Goal: Task Accomplishment & Management: Manage account settings

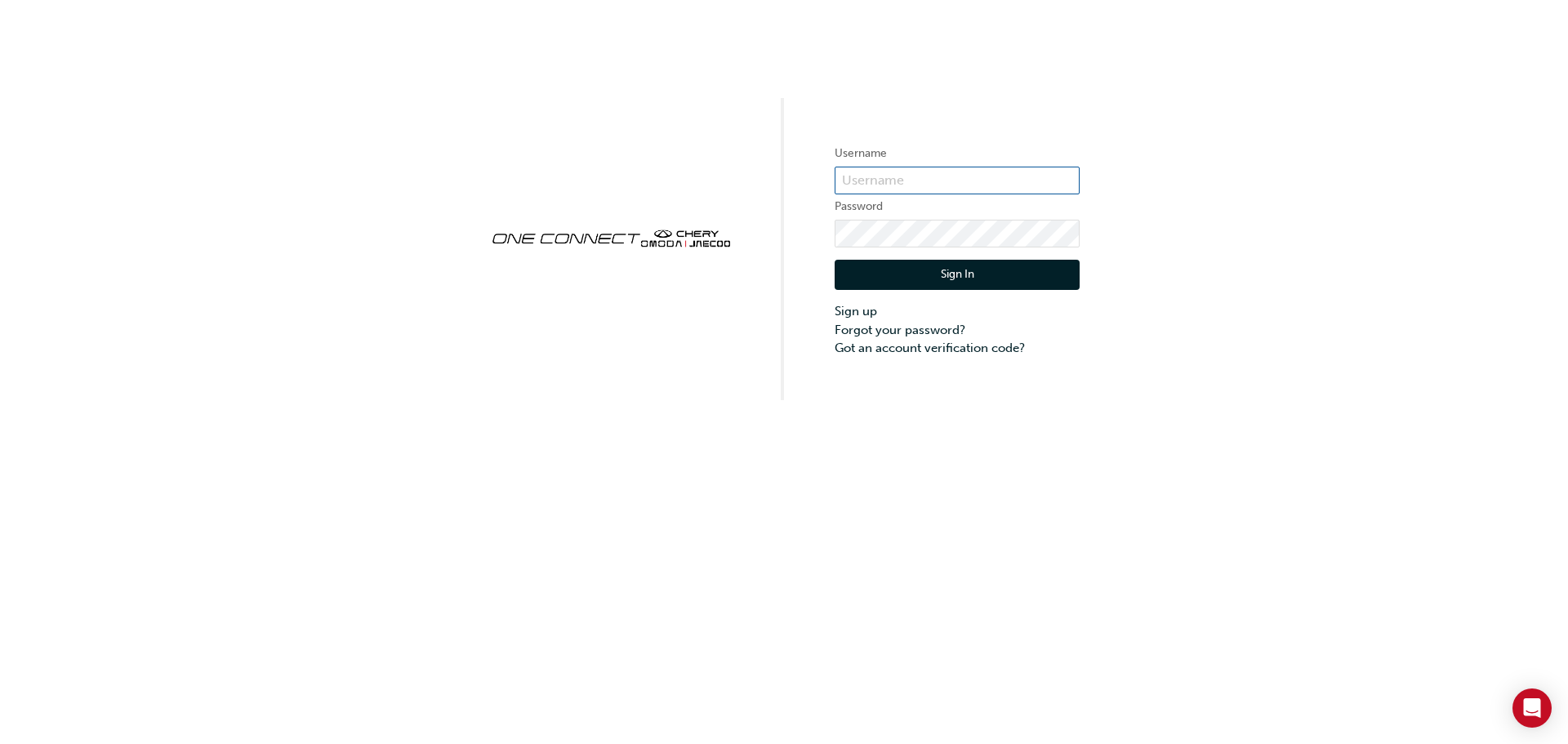
type input "CHAU1616"
click at [933, 268] on button "Sign In" at bounding box center [957, 275] width 245 height 31
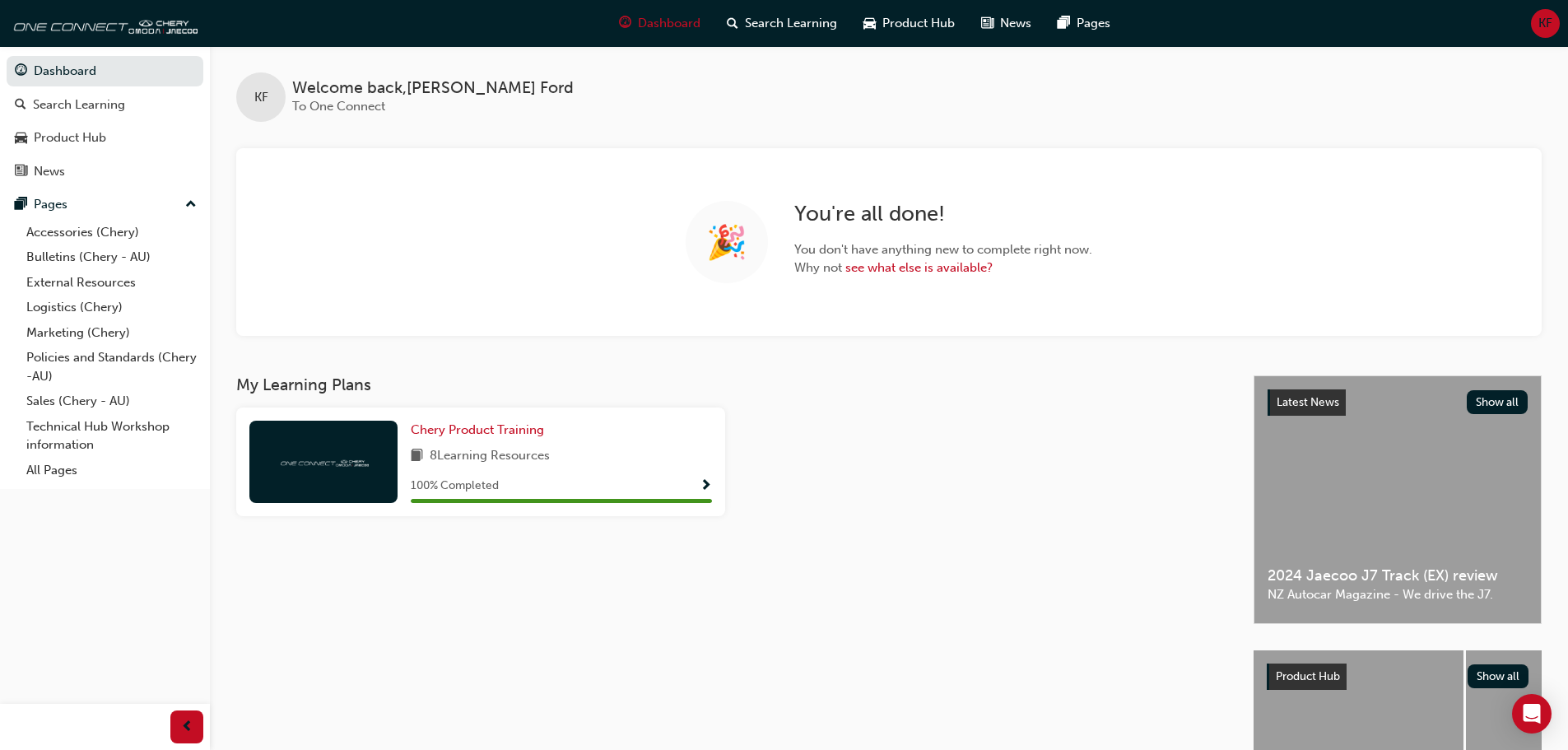
click at [1546, 24] on span "KF" at bounding box center [1546, 23] width 14 height 19
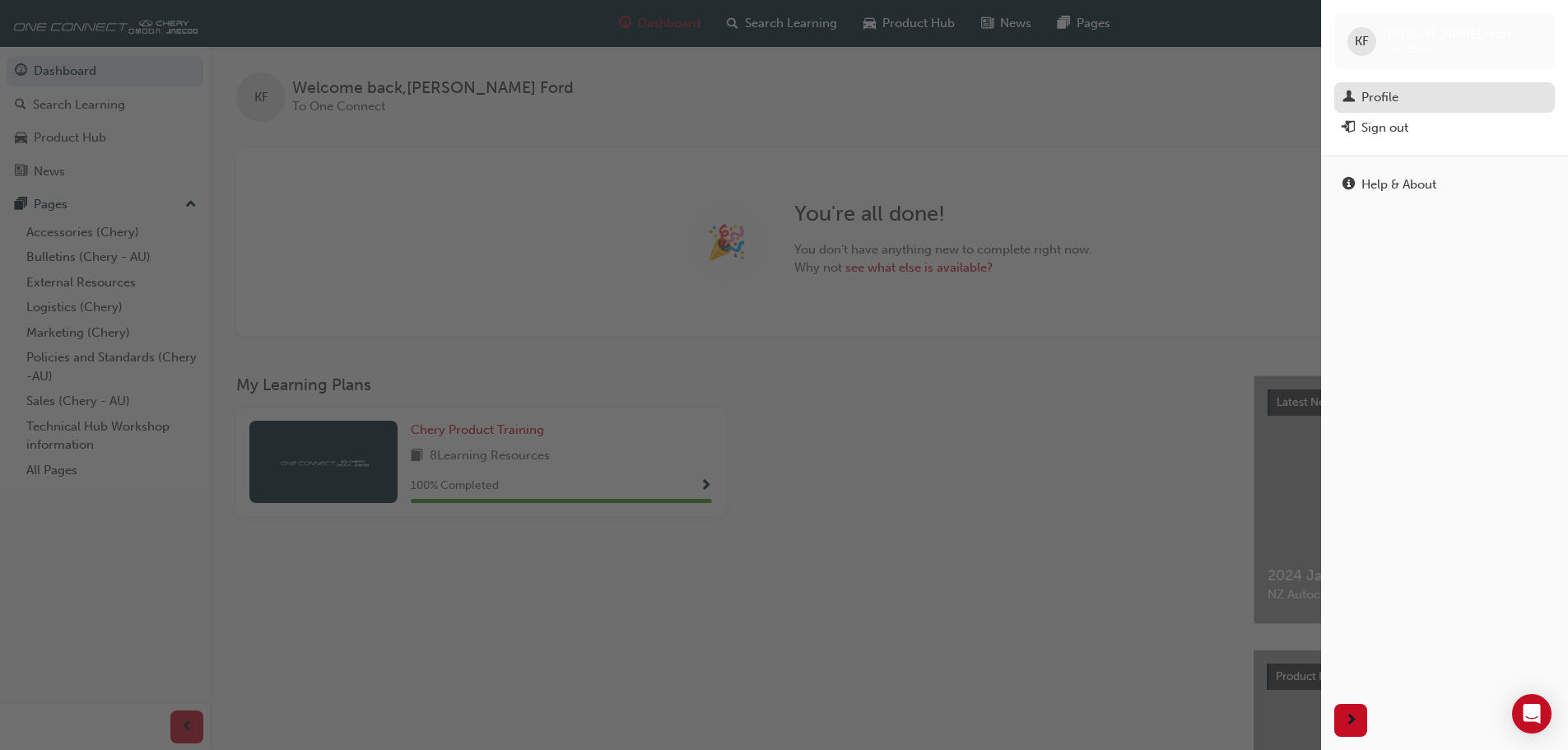
click at [1368, 96] on div "Profile" at bounding box center [1380, 97] width 37 height 19
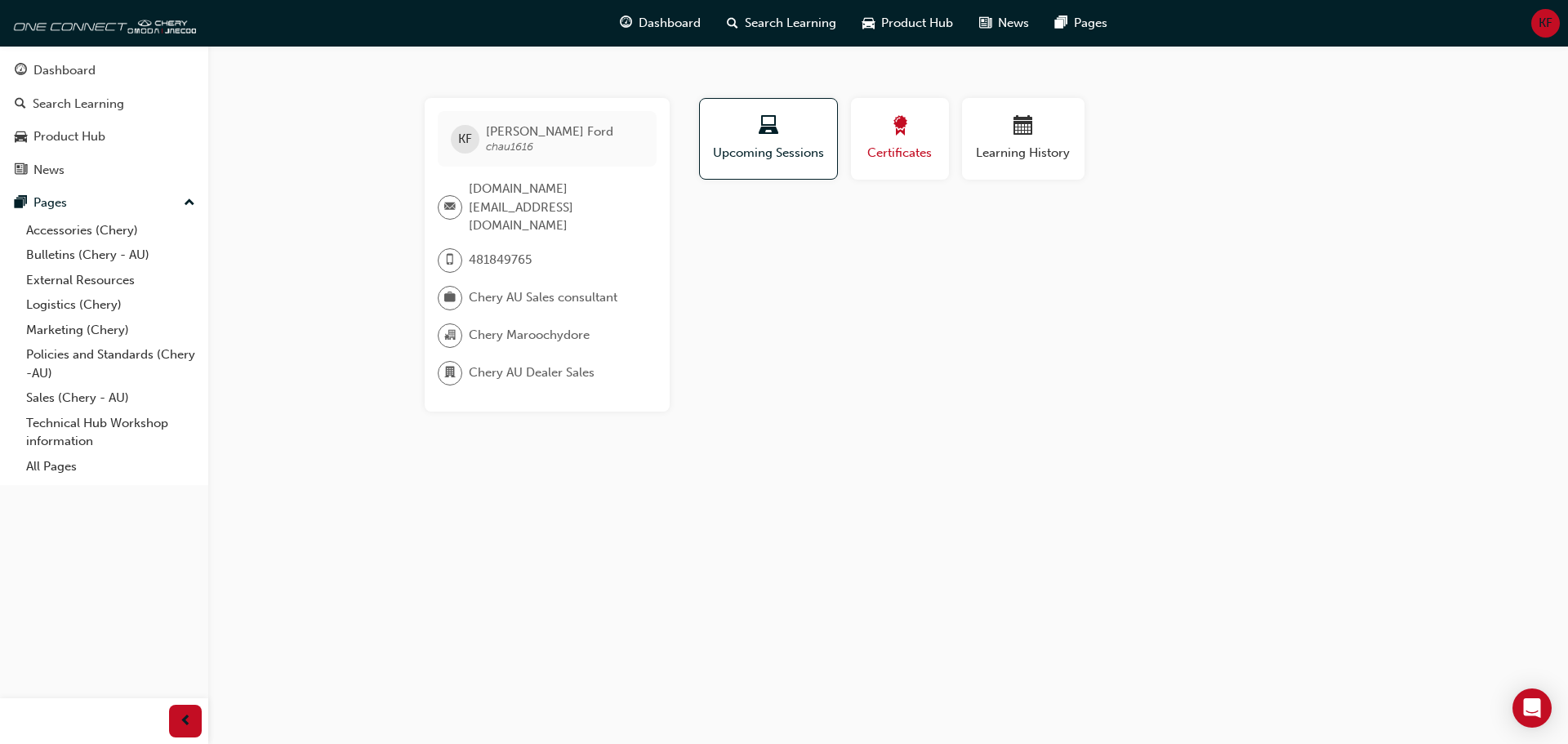
click at [913, 136] on div "button" at bounding box center [899, 128] width 73 height 25
click at [1031, 144] on span "Learning History" at bounding box center [1024, 153] width 98 height 19
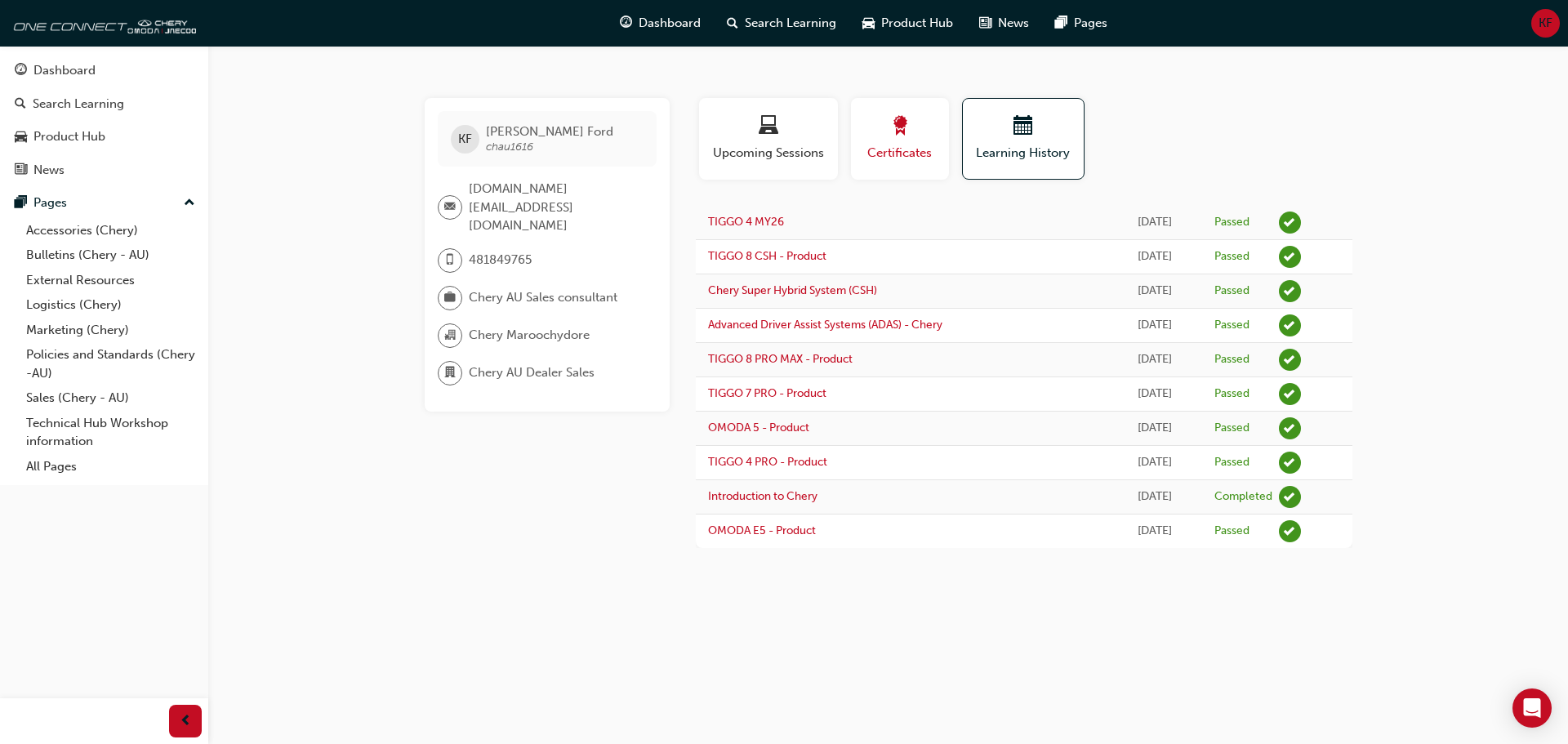
click at [905, 137] on span "award-icon" at bounding box center [899, 127] width 19 height 22
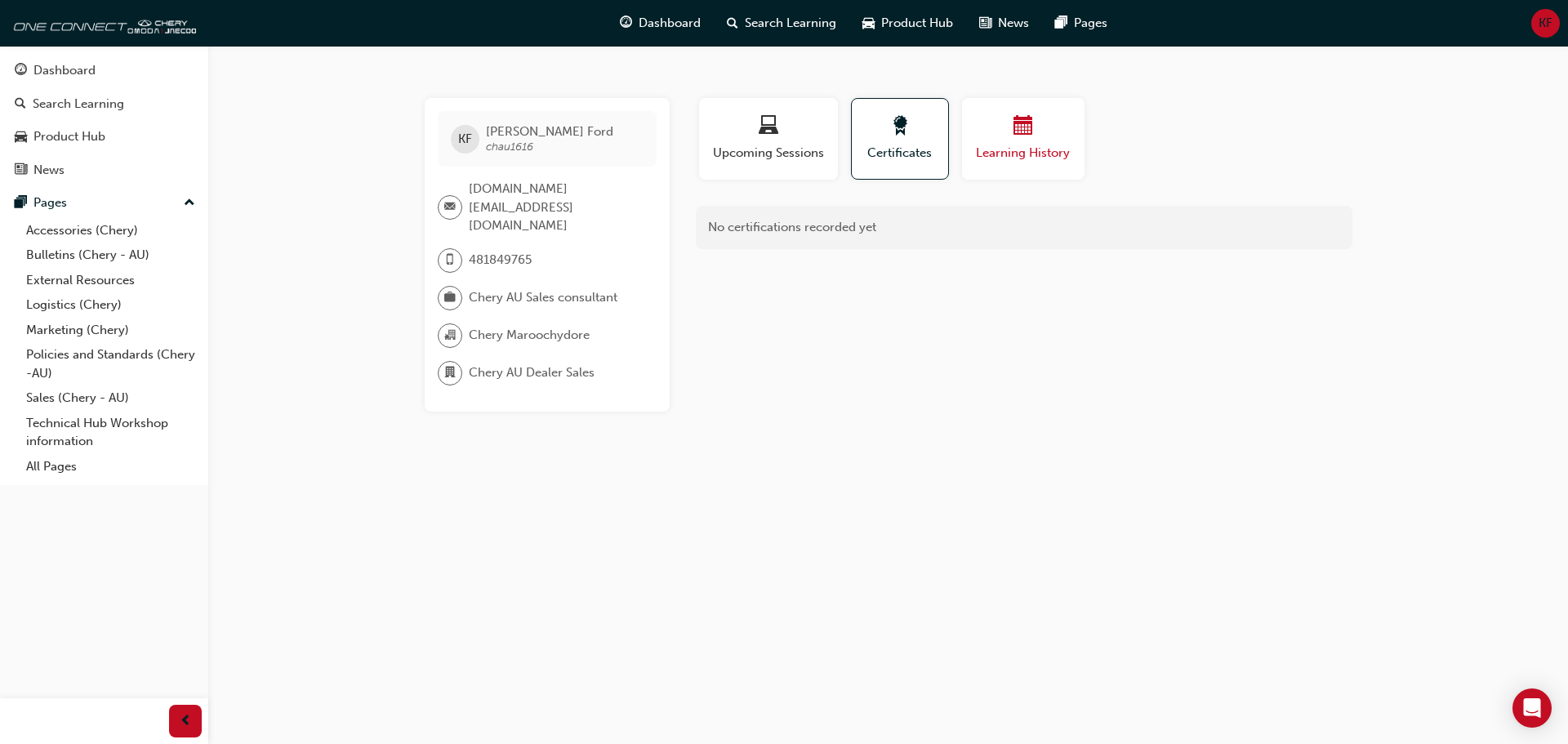
click at [1029, 151] on span "Learning History" at bounding box center [1024, 153] width 98 height 19
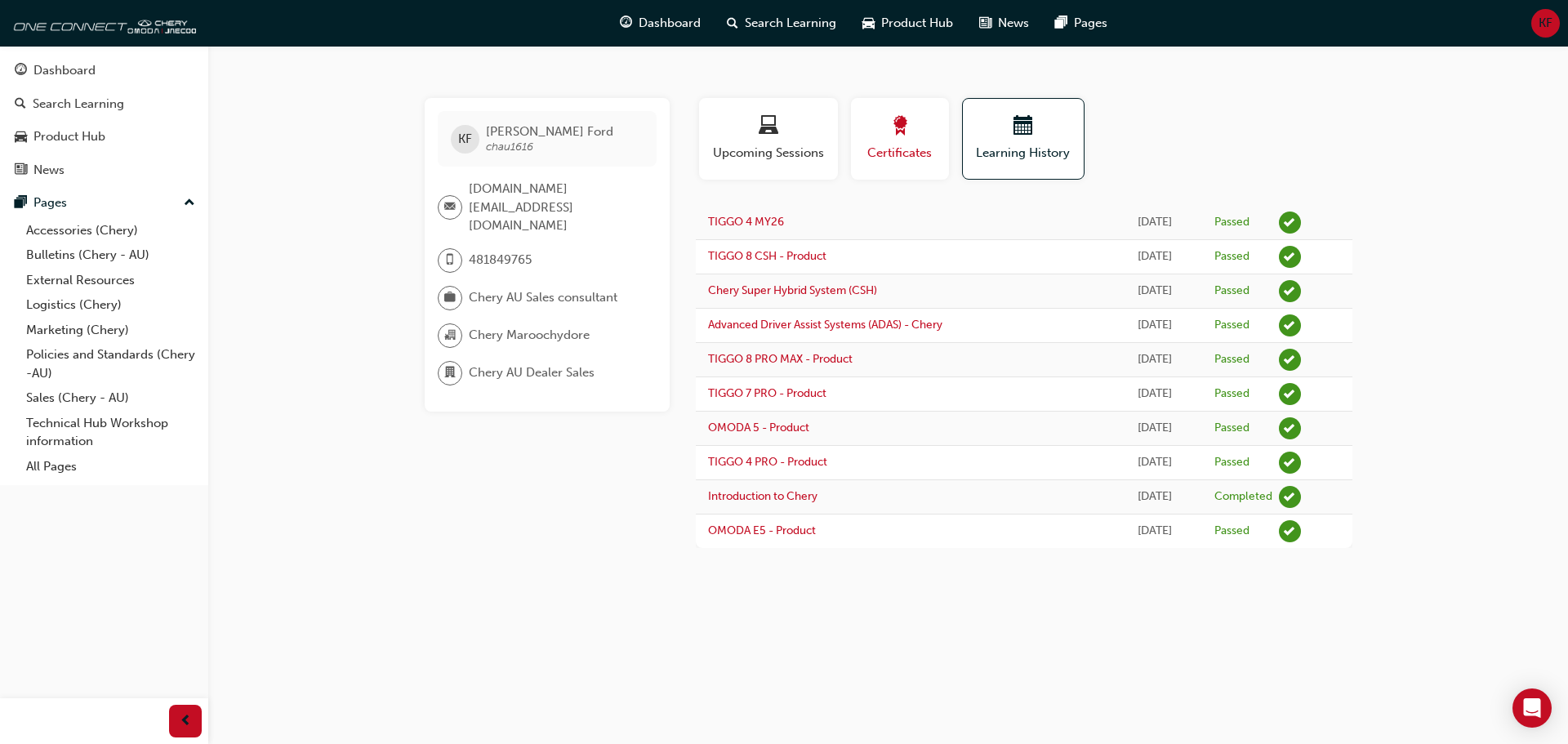
click at [947, 148] on button "Certificates" at bounding box center [900, 139] width 98 height 82
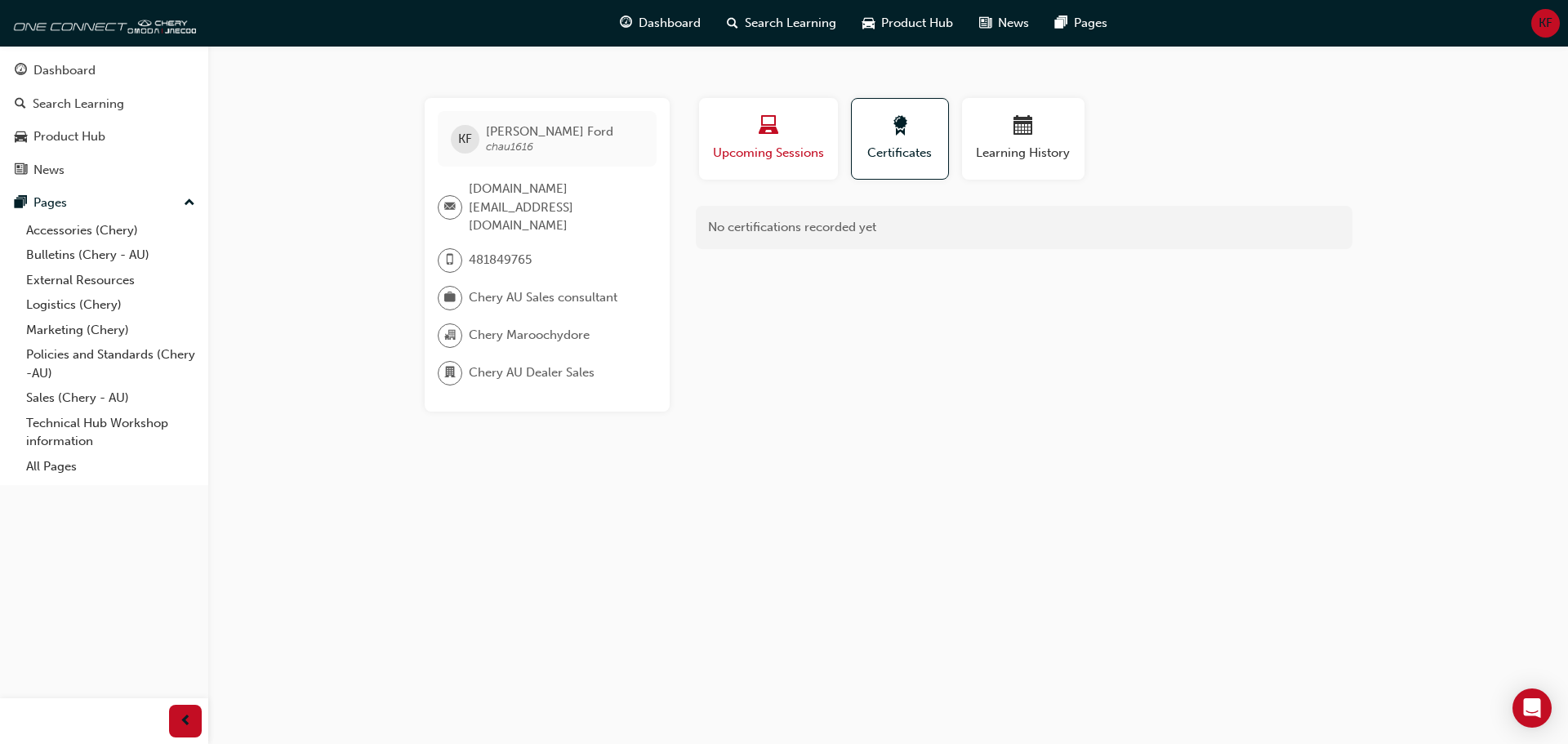
click at [799, 165] on button "Upcoming Sessions" at bounding box center [769, 139] width 139 height 82
drag, startPoint x: 484, startPoint y: 140, endPoint x: 488, endPoint y: 148, distance: 8.9
click at [484, 140] on div "KF [PERSON_NAME] chau1616" at bounding box center [547, 139] width 219 height 56
click at [653, 20] on span "Dashboard" at bounding box center [669, 23] width 62 height 19
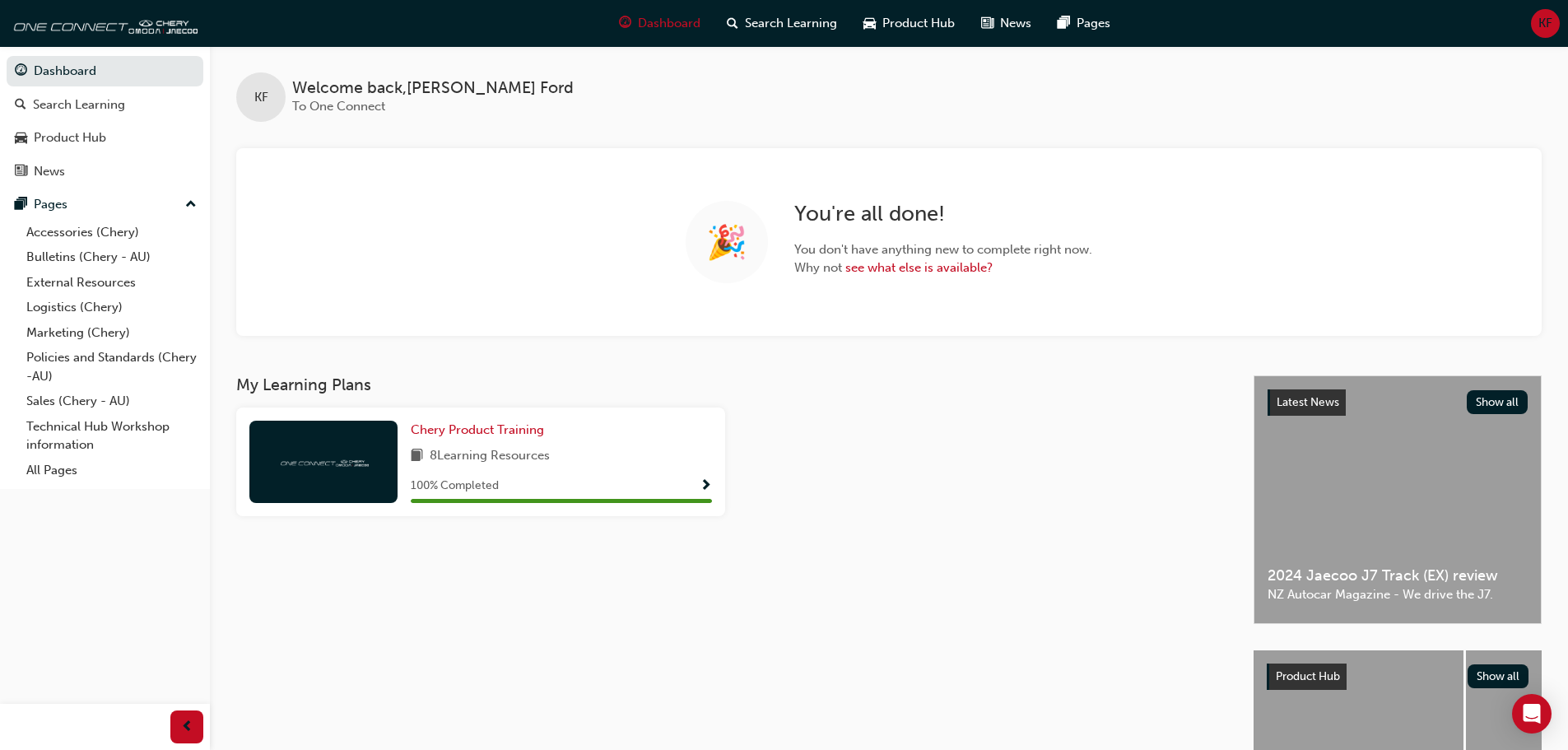
click at [1539, 19] on span "KF" at bounding box center [1546, 23] width 14 height 19
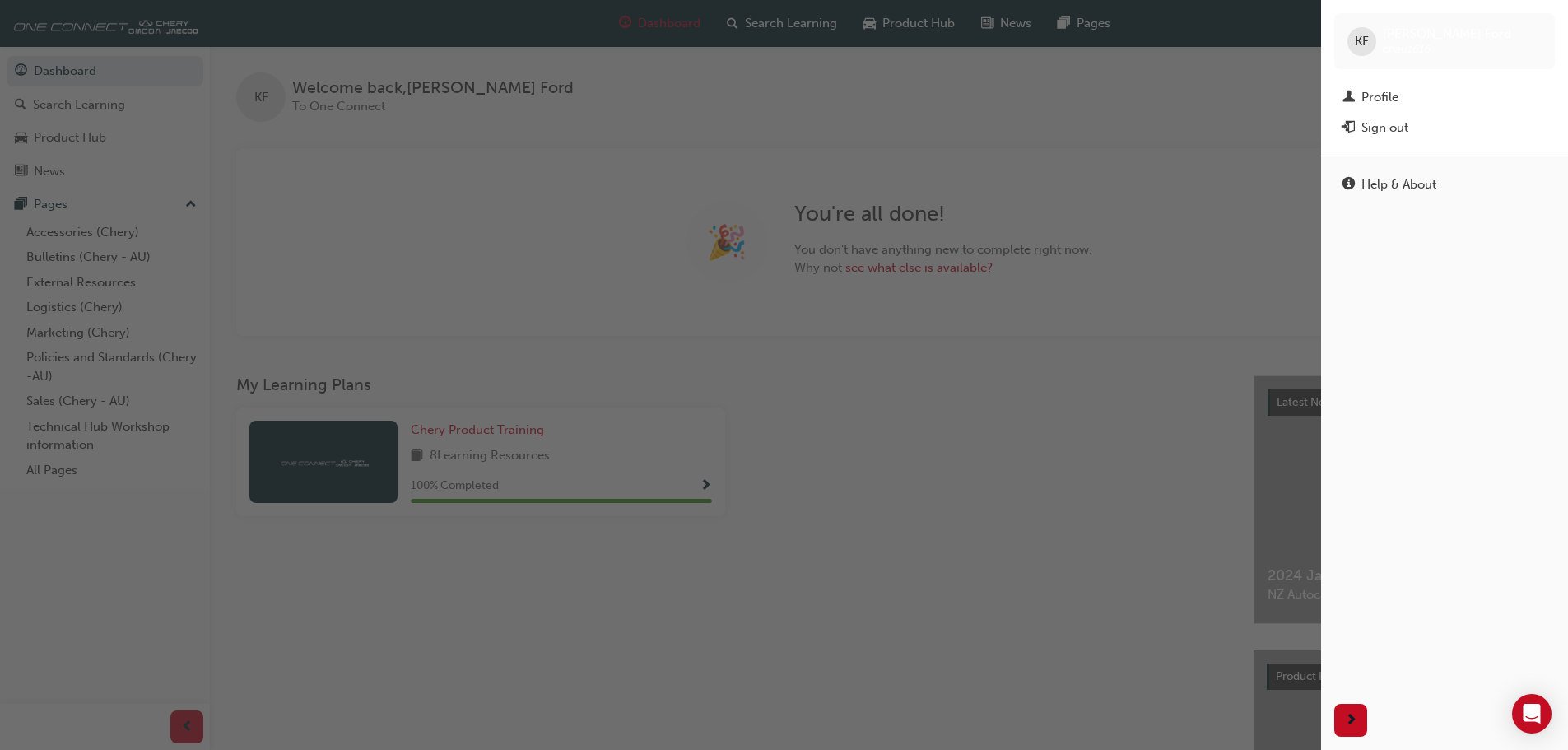
click at [1403, 44] on span "chau1616" at bounding box center [1406, 49] width 48 height 14
